Goal: Navigation & Orientation: Find specific page/section

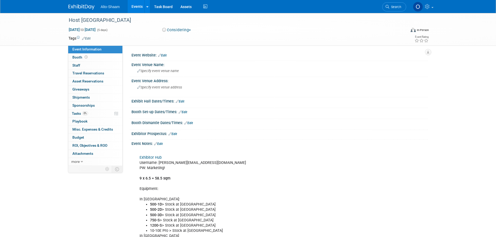
click at [137, 9] on link "Events" at bounding box center [137, 6] width 19 height 13
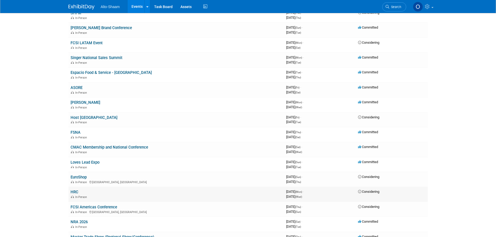
scroll to position [156, 0]
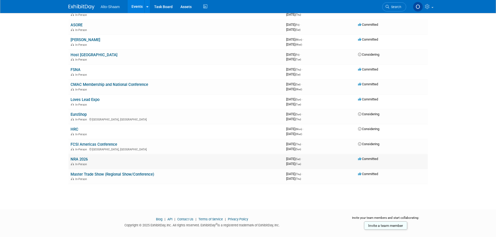
click at [84, 160] on link "NRA 2026" at bounding box center [79, 159] width 17 height 5
